Goal: Task Accomplishment & Management: Complete application form

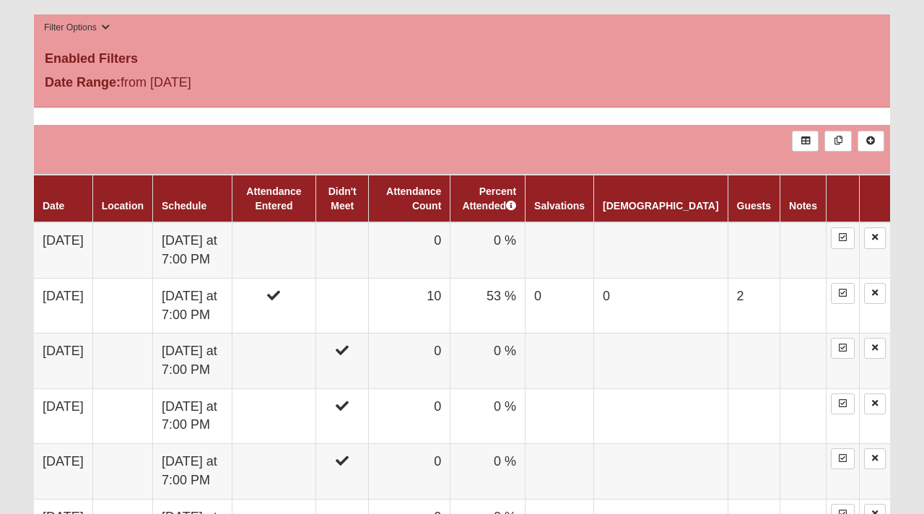
scroll to position [727, 0]
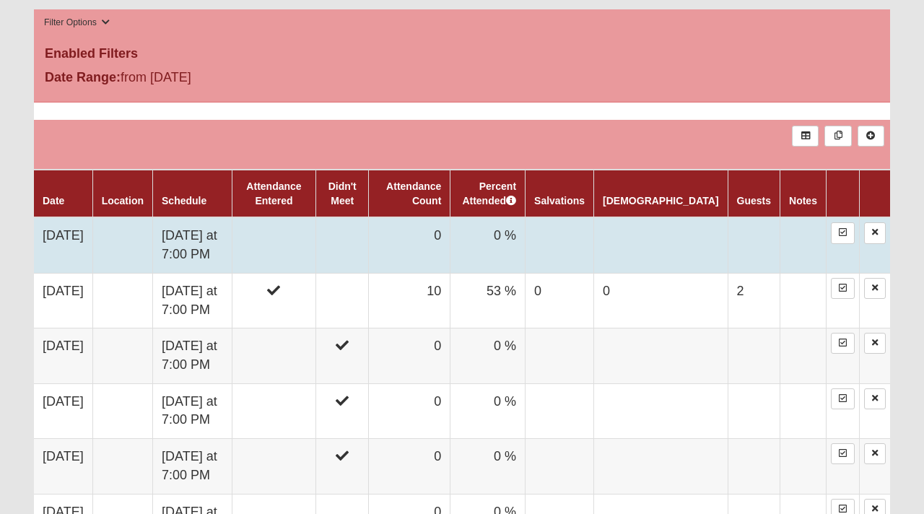
click at [77, 242] on td "[DATE]" at bounding box center [63, 245] width 58 height 56
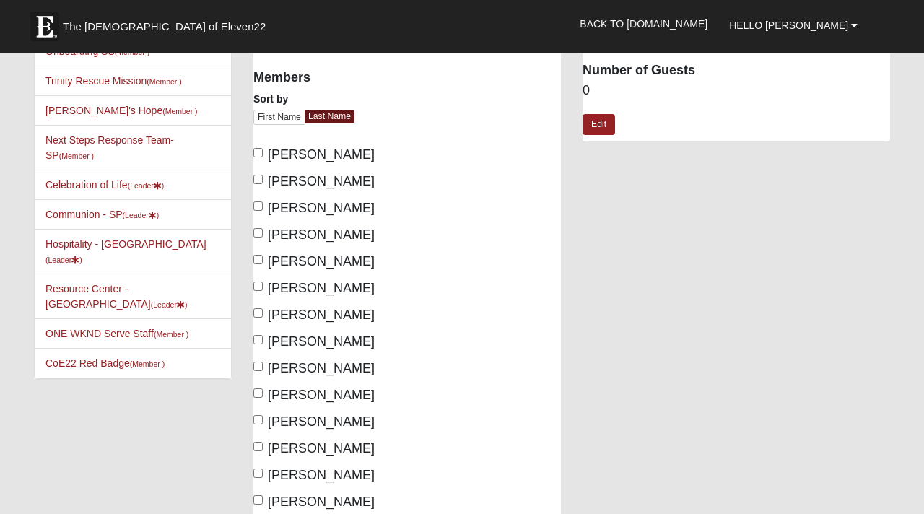
scroll to position [100, 0]
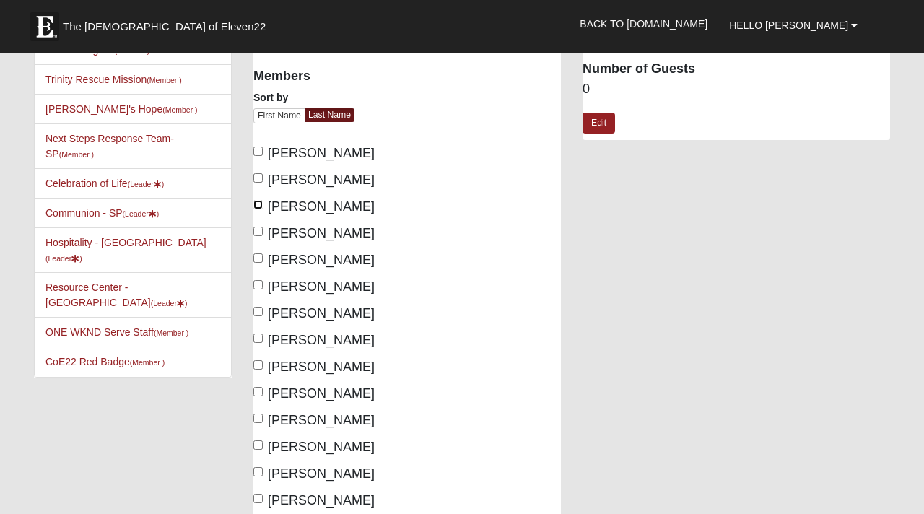
click at [258, 206] on input "Fluhr, Amy" at bounding box center [257, 204] width 9 height 9
checkbox input "true"
click at [260, 263] on label "Griffin, Emily" at bounding box center [313, 259] width 121 height 19
click at [260, 263] on input "Griffin, Emily" at bounding box center [257, 257] width 9 height 9
checkbox input "true"
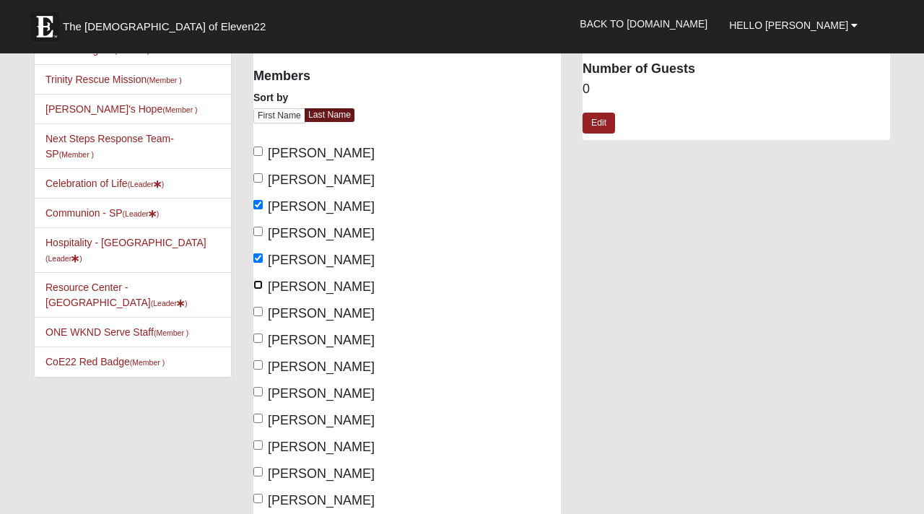
click at [260, 286] on input "Haines, Lisa" at bounding box center [257, 284] width 9 height 9
checkbox input "true"
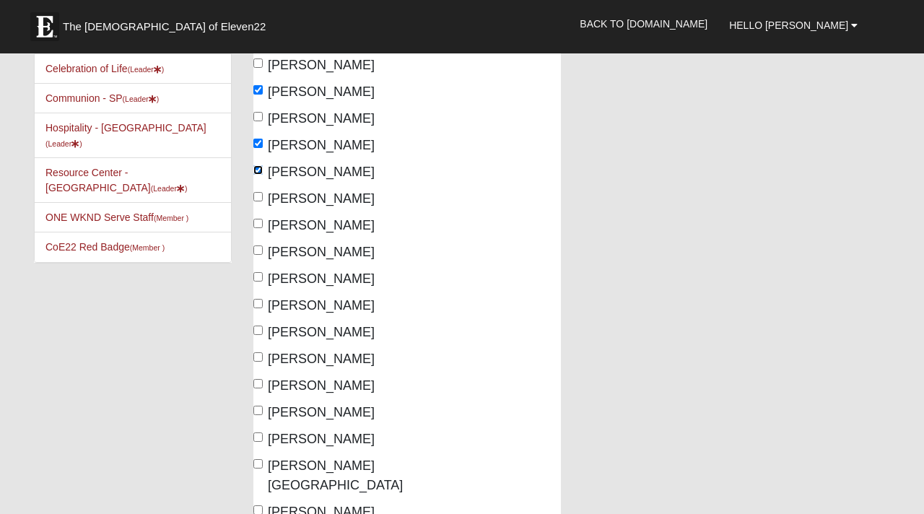
scroll to position [218, 0]
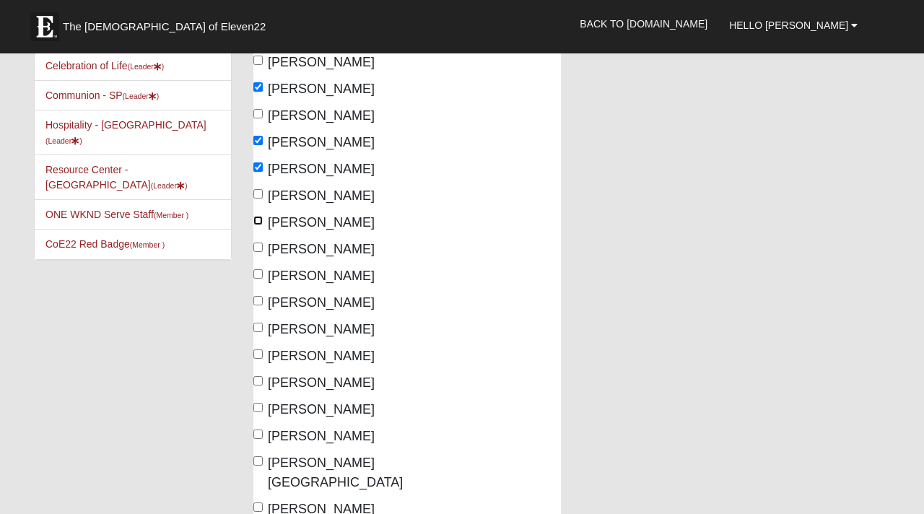
click at [261, 224] on input "Harness, Maria" at bounding box center [257, 220] width 9 height 9
checkbox input "true"
click at [258, 252] on label "Helms, Deanna" at bounding box center [313, 249] width 121 height 19
click at [258, 252] on input "Helms, Deanna" at bounding box center [257, 246] width 9 height 9
checkbox input "true"
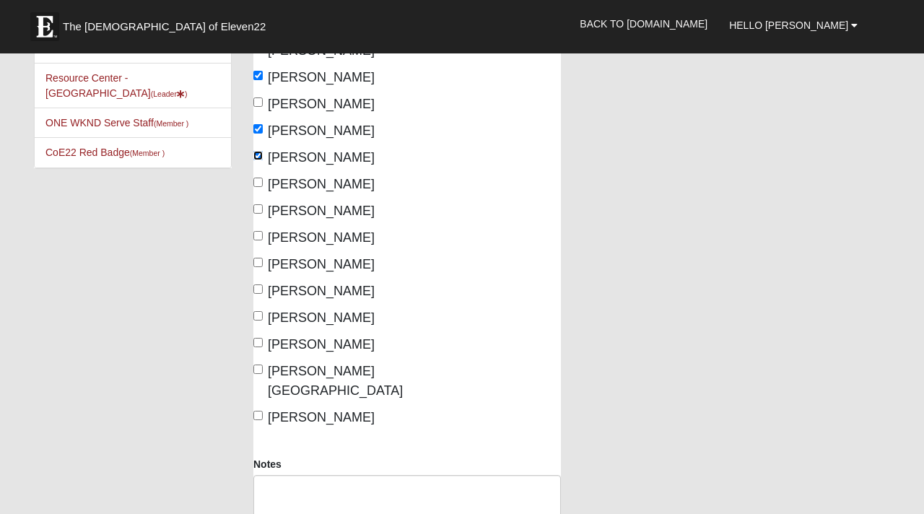
scroll to position [311, 0]
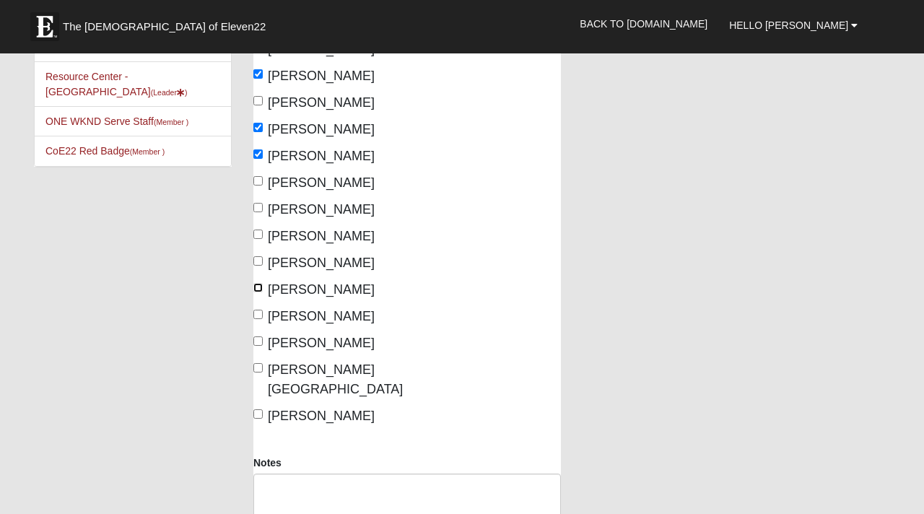
click at [259, 291] on input "Peralta, Katlynne" at bounding box center [257, 287] width 9 height 9
checkbox input "true"
click at [258, 320] on label "Phillips, Ericka" at bounding box center [313, 316] width 121 height 19
click at [258, 319] on input "Phillips, Ericka" at bounding box center [257, 314] width 9 height 9
checkbox input "true"
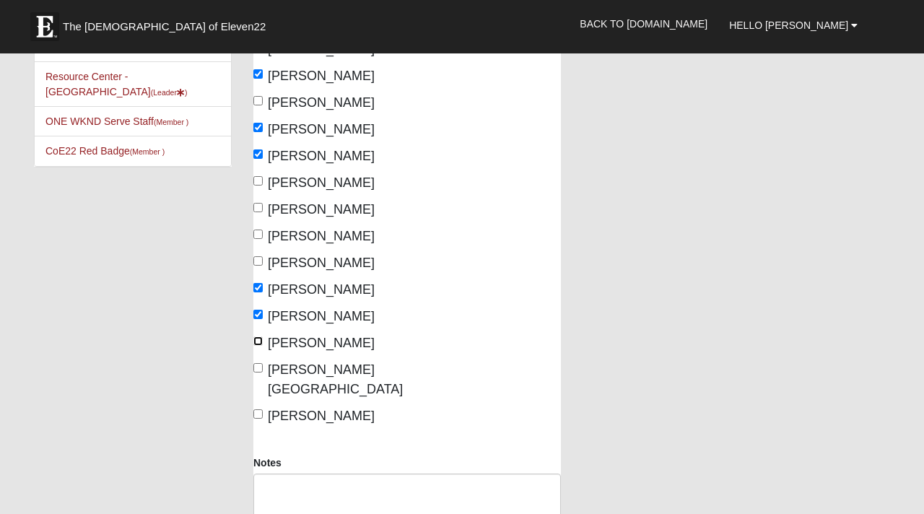
click at [259, 345] on input "Renn, Cheryl" at bounding box center [257, 340] width 9 height 9
checkbox input "true"
click at [258, 368] on input "Rooks, Jordan" at bounding box center [257, 367] width 9 height 9
checkbox input "true"
click at [258, 409] on input "Sanchez, Eden" at bounding box center [257, 413] width 9 height 9
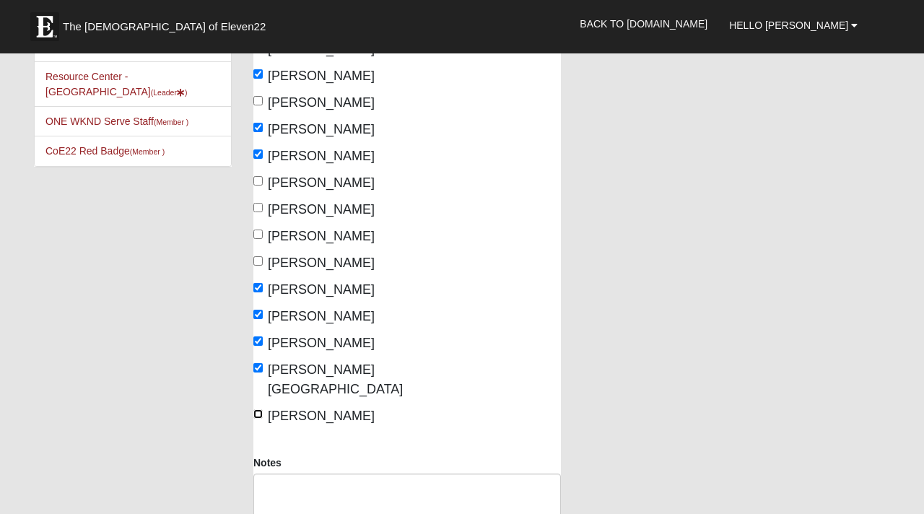
checkbox input "true"
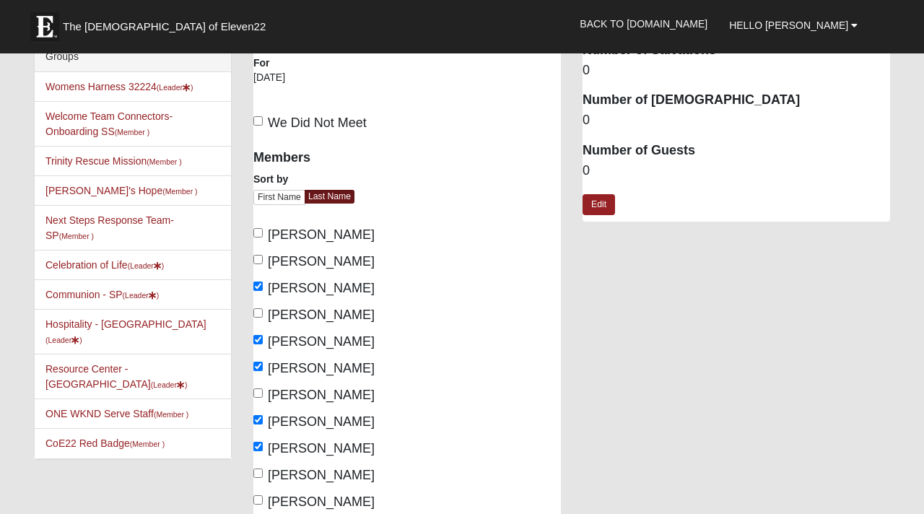
scroll to position [0, 0]
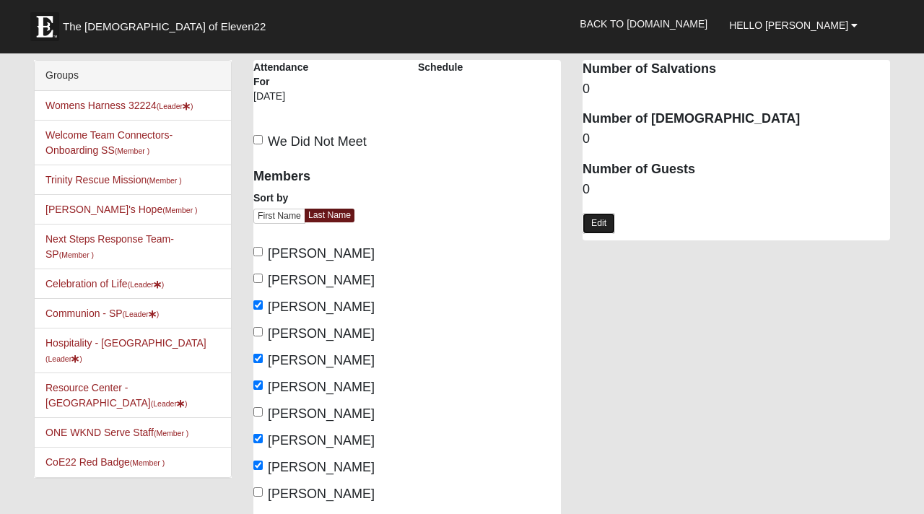
click at [597, 227] on link "Edit" at bounding box center [598, 223] width 32 height 21
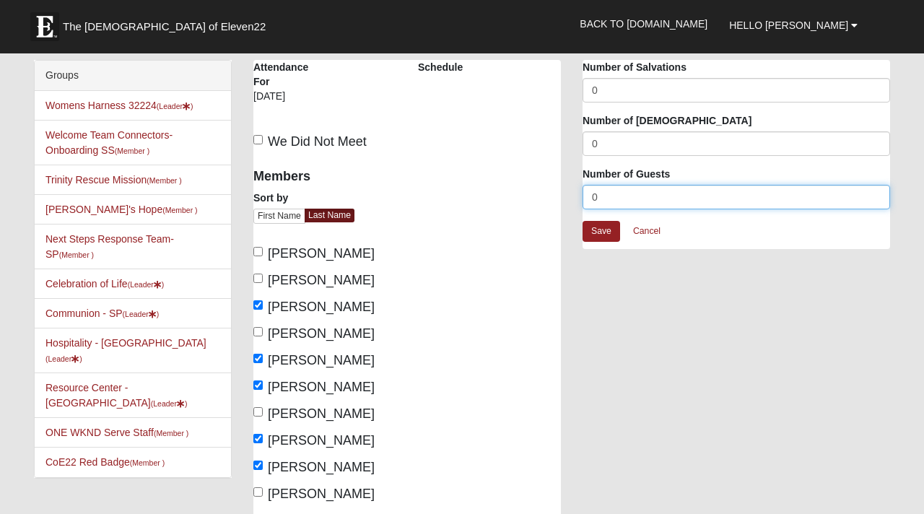
drag, startPoint x: 602, startPoint y: 203, endPoint x: 583, endPoint y: 201, distance: 18.8
click at [583, 201] on input "0" at bounding box center [735, 197] width 307 height 25
type input "5"
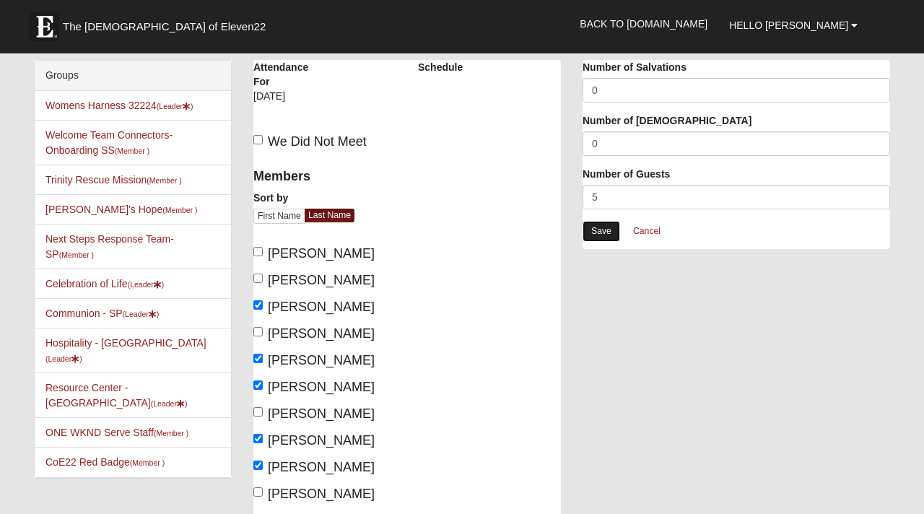
click at [605, 232] on link "Save" at bounding box center [601, 231] width 38 height 21
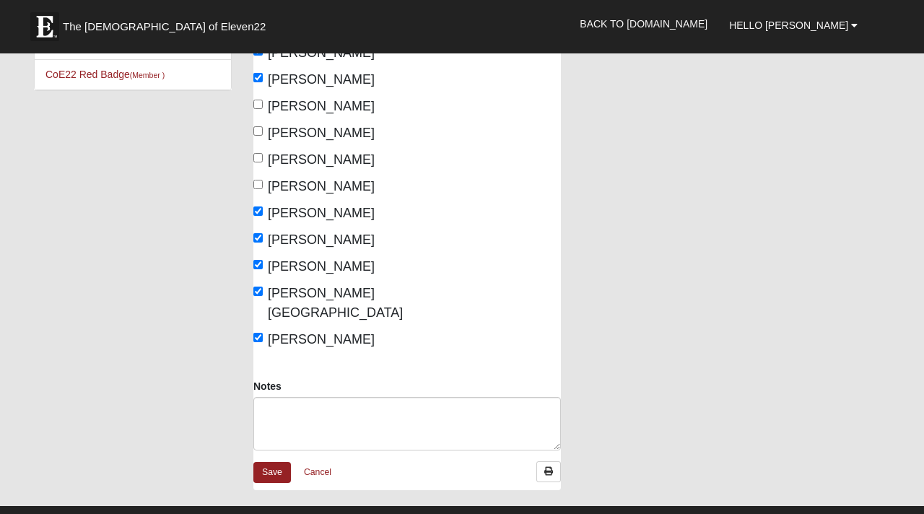
scroll to position [393, 0]
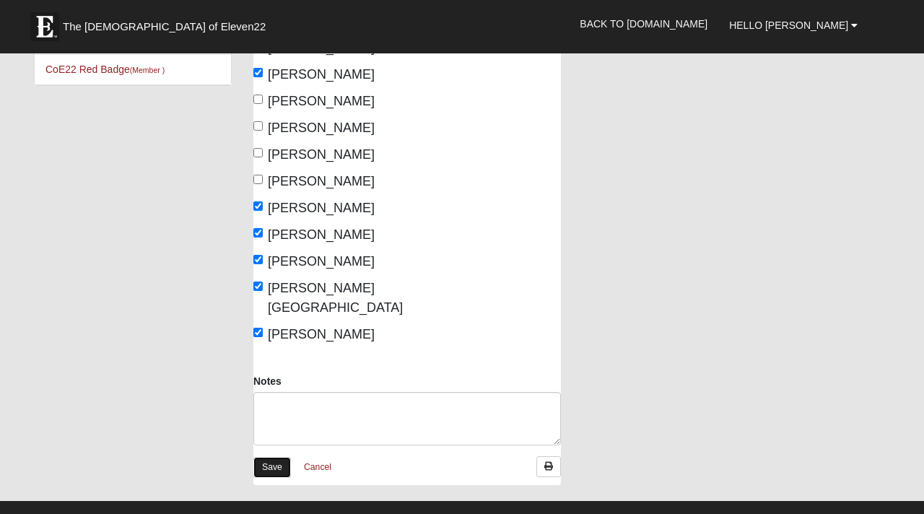
click at [278, 457] on link "Save" at bounding box center [272, 467] width 38 height 21
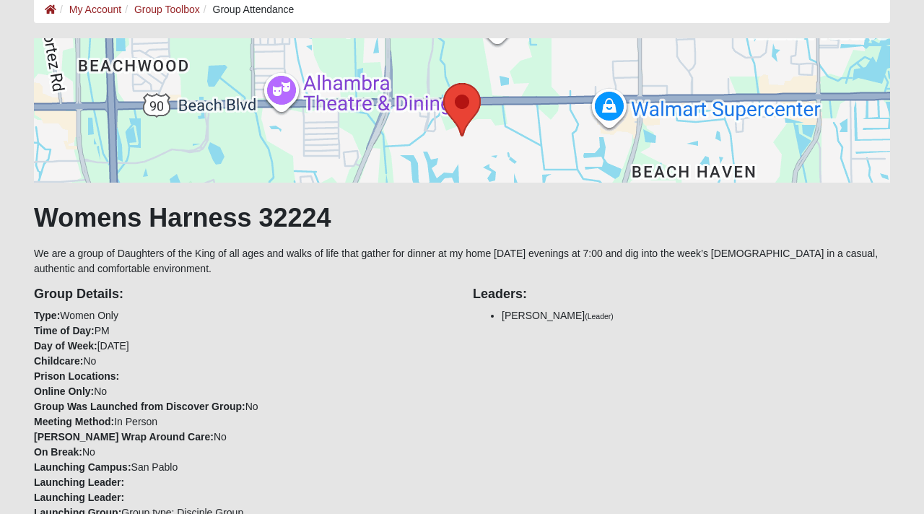
scroll to position [79, 0]
